Goal: Transaction & Acquisition: Obtain resource

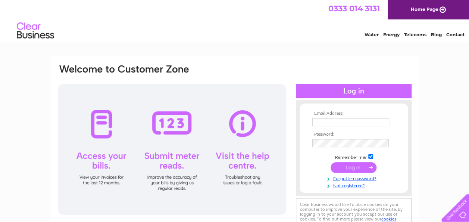
type input "ygiannasi@icloud.com"
click at [348, 167] on input "submit" at bounding box center [353, 167] width 46 height 10
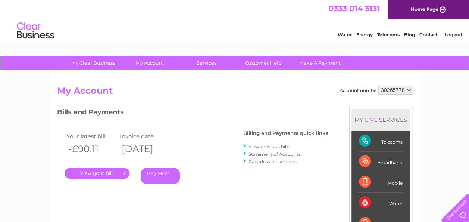
click at [409, 91] on select "30265778" at bounding box center [395, 89] width 34 height 9
click at [260, 146] on link "View previous bills" at bounding box center [268, 146] width 41 height 6
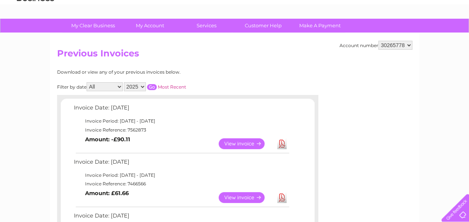
scroll to position [37, 0]
click at [144, 86] on select "2025 2024 2023" at bounding box center [135, 86] width 22 height 9
click at [124, 82] on select "2025 2024 2023" at bounding box center [135, 86] width 22 height 9
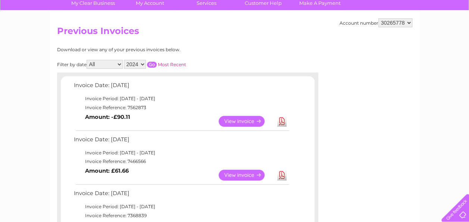
scroll to position [75, 0]
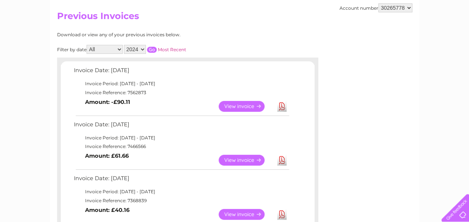
click at [144, 47] on select "2025 2024 2023" at bounding box center [135, 49] width 22 height 9
select select "2025"
click at [124, 45] on select "2025 2024 2023" at bounding box center [135, 49] width 22 height 9
click at [153, 49] on input "button" at bounding box center [152, 50] width 10 height 6
click at [174, 48] on link "Most Recent" at bounding box center [172, 50] width 28 height 6
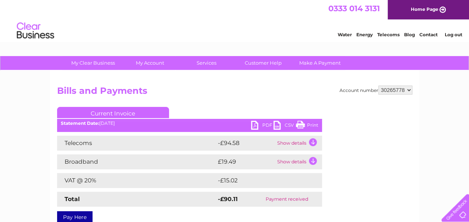
click at [410, 90] on select "30265778" at bounding box center [395, 89] width 34 height 9
click at [409, 90] on select "30265778" at bounding box center [395, 89] width 34 height 9
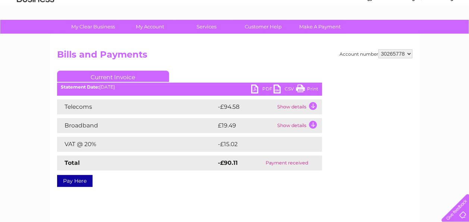
scroll to position [37, 0]
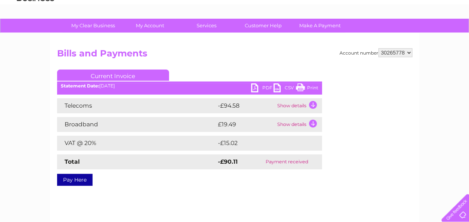
click at [314, 122] on td "Show details" at bounding box center [298, 124] width 47 height 15
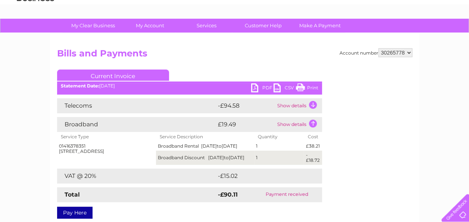
click at [313, 103] on td "Show details" at bounding box center [298, 105] width 47 height 15
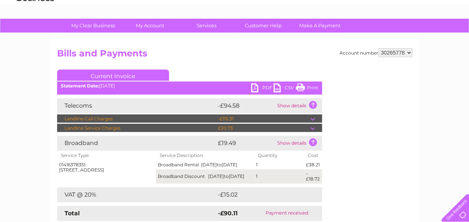
click at [333, 78] on div "Account number 30265778 Bills and Payments Current Invoice PDF CSV Print" at bounding box center [234, 141] width 355 height 186
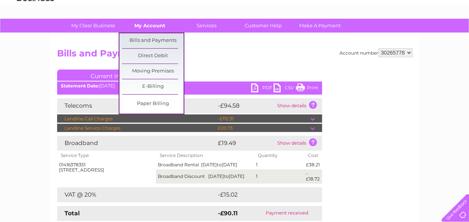
click at [154, 27] on link "My Account" at bounding box center [150, 26] width 62 height 14
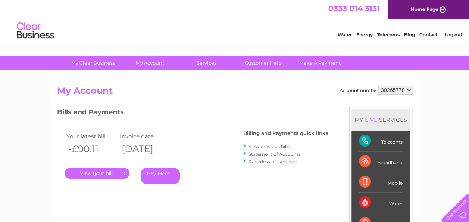
click at [449, 36] on link "Log out" at bounding box center [453, 35] width 18 height 6
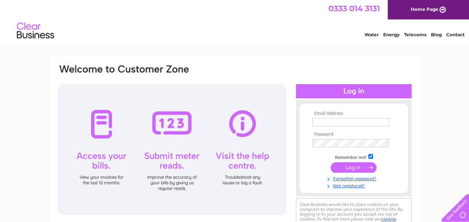
type input "ygiannasi@icloud.com"
click at [359, 165] on input "submit" at bounding box center [353, 167] width 46 height 10
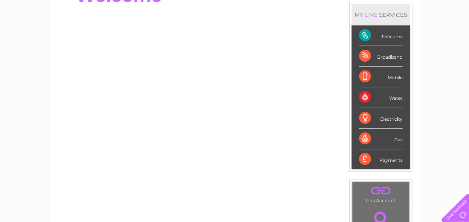
scroll to position [73, 0]
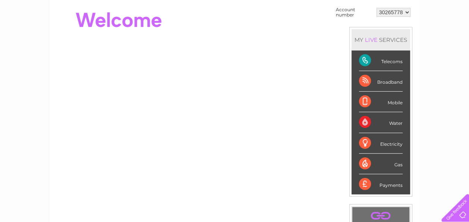
click at [408, 13] on select "30265778" at bounding box center [393, 12] width 34 height 9
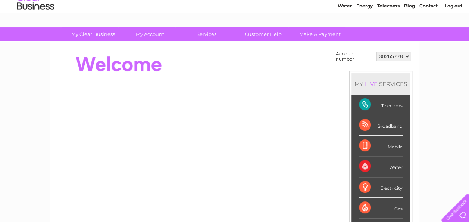
scroll to position [0, 0]
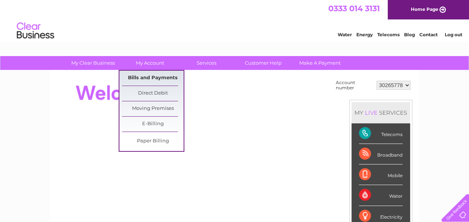
click at [140, 75] on link "Bills and Payments" at bounding box center [153, 77] width 62 height 15
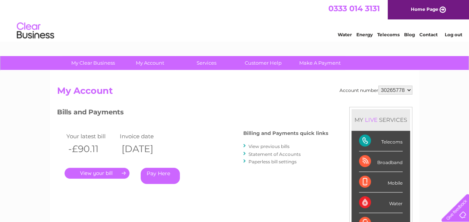
click at [254, 146] on link "View previous bills" at bounding box center [268, 146] width 41 height 6
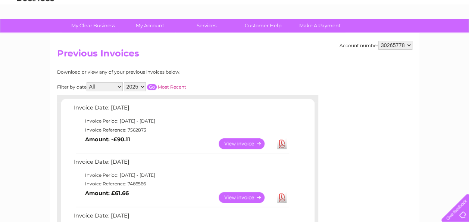
scroll to position [75, 0]
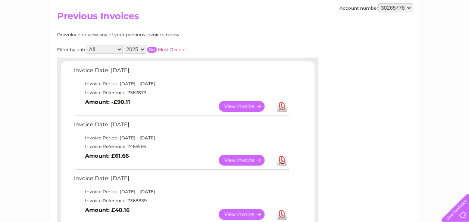
click at [228, 106] on link "View" at bounding box center [246, 106] width 55 height 11
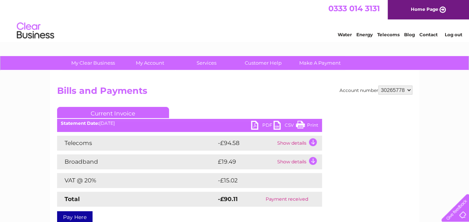
click at [256, 123] on link "PDF" at bounding box center [262, 125] width 22 height 11
click at [448, 35] on link "Log out" at bounding box center [453, 35] width 18 height 6
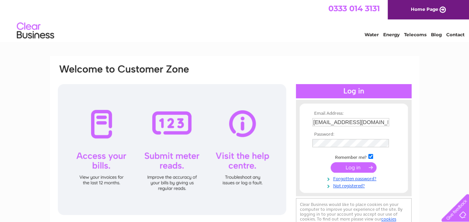
click at [370, 122] on input "ygiannasi@icloud.com" at bounding box center [350, 122] width 77 height 8
type input "ygiannasi@hotmail.com"
click at [362, 168] on input "submit" at bounding box center [353, 167] width 46 height 10
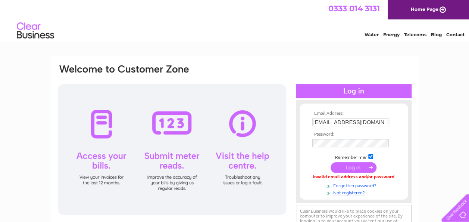
click at [356, 184] on link "Forgotten password?" at bounding box center [354, 184] width 85 height 7
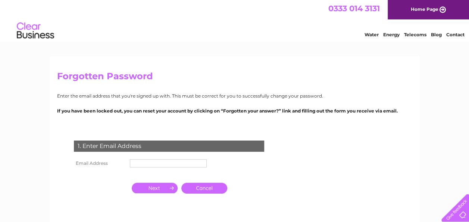
click at [197, 161] on input "text" at bounding box center [168, 163] width 77 height 8
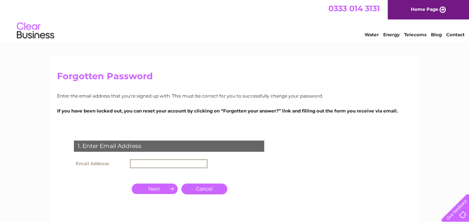
type input "[EMAIL_ADDRESS][DOMAIN_NAME]"
click at [166, 188] on input "button" at bounding box center [155, 188] width 46 height 10
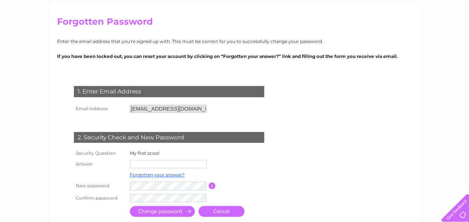
scroll to position [75, 0]
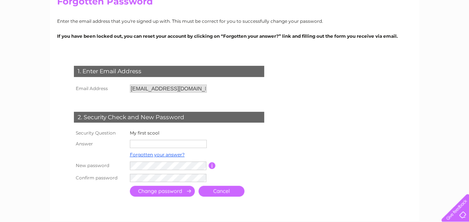
click at [189, 145] on input "text" at bounding box center [168, 144] width 77 height 8
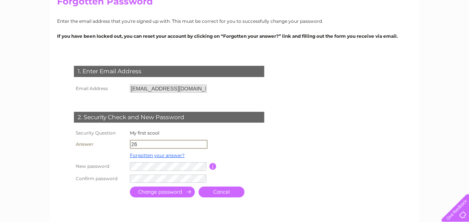
type input "26"
click at [166, 191] on input "submit" at bounding box center [162, 192] width 65 height 11
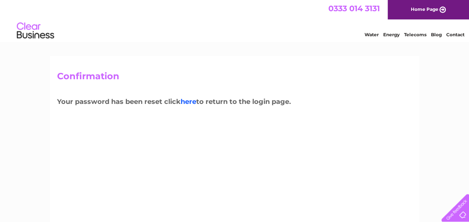
click at [192, 101] on link "here" at bounding box center [189, 101] width 16 height 8
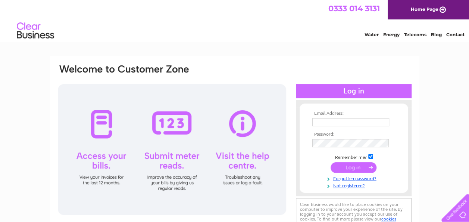
type input "ygiannasi@hotmail.com"
click at [354, 166] on input "submit" at bounding box center [353, 167] width 46 height 10
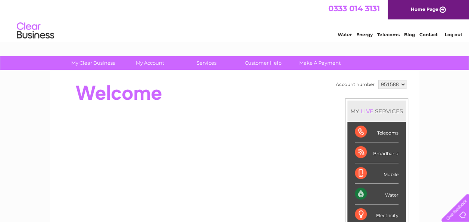
click at [402, 84] on select "951588" at bounding box center [392, 84] width 28 height 9
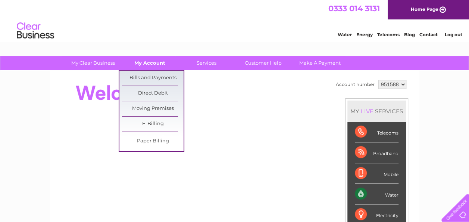
click at [157, 62] on link "My Account" at bounding box center [150, 63] width 62 height 14
click at [156, 75] on link "Bills and Payments" at bounding box center [153, 77] width 62 height 15
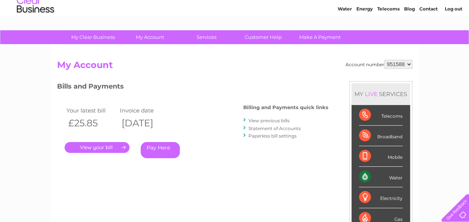
scroll to position [37, 0]
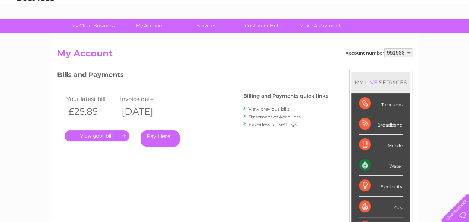
click at [266, 108] on link "View previous bills" at bounding box center [268, 109] width 41 height 6
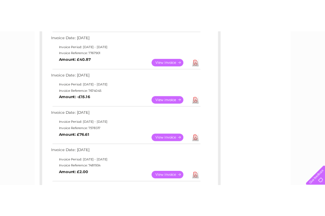
scroll to position [298, 0]
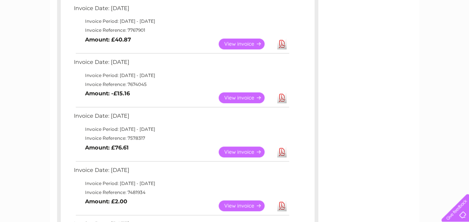
click at [283, 152] on link "Download" at bounding box center [281, 151] width 9 height 11
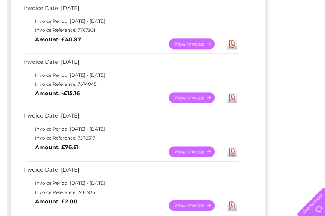
click at [233, 203] on link "Download" at bounding box center [231, 205] width 9 height 11
